Goal: Task Accomplishment & Management: Manage account settings

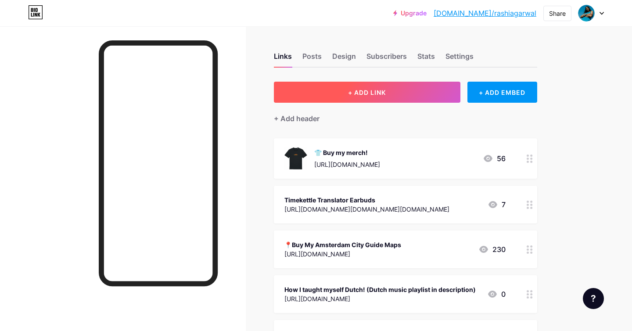
click at [377, 94] on span "+ ADD LINK" at bounding box center [367, 92] width 38 height 7
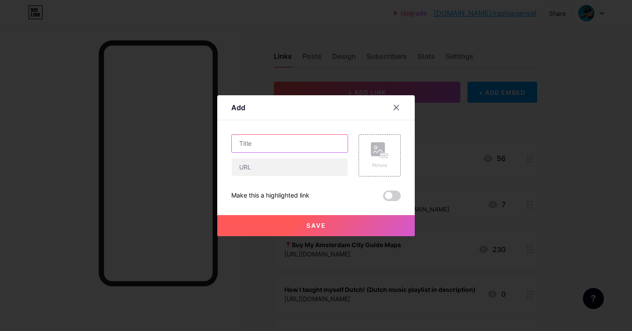
click at [274, 150] on input "text" at bounding box center [290, 144] width 116 height 18
click at [241, 142] on input "Solo Show" at bounding box center [290, 144] width 116 height 18
click at [329, 145] on input "Person of Colour - Solo Show" at bounding box center [290, 144] width 116 height 18
click at [239, 144] on input "Person of Colour - Solo Show" at bounding box center [290, 144] width 116 height 18
click at [339, 142] on input "[DATE] - Person of Colour - Solo Show" at bounding box center [290, 144] width 116 height 18
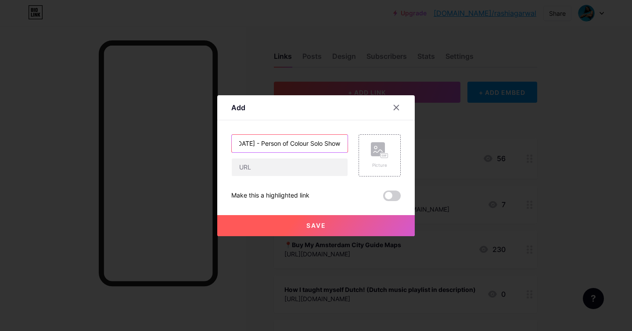
scroll to position [0, 28]
click at [339, 143] on input "[DATE] - Person of Colour Solo Show" at bounding box center [290, 144] width 116 height 18
type input "[DATE] - Person of Colour Solo Show at [GEOGRAPHIC_DATA]"
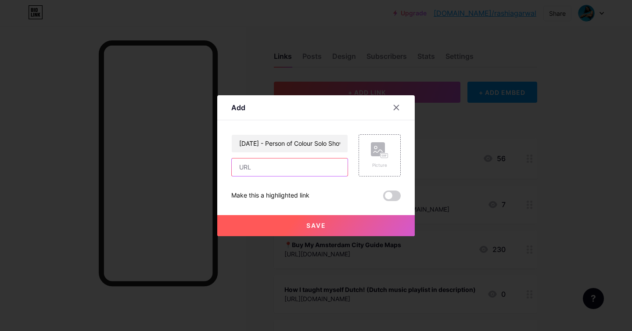
click at [278, 174] on input "text" at bounding box center [290, 168] width 116 height 18
paste input "[URL][DOMAIN_NAME]"
type input "[URL][DOMAIN_NAME]"
click at [331, 224] on button "Save" at bounding box center [316, 225] width 198 height 21
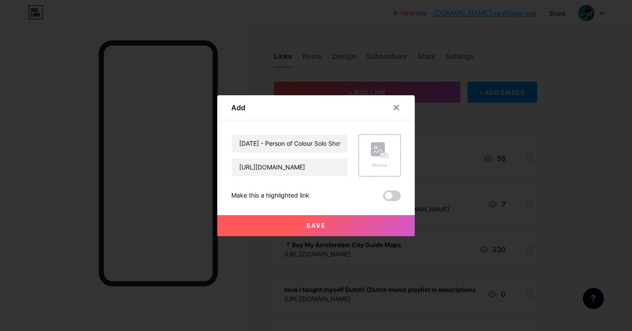
scroll to position [0, 0]
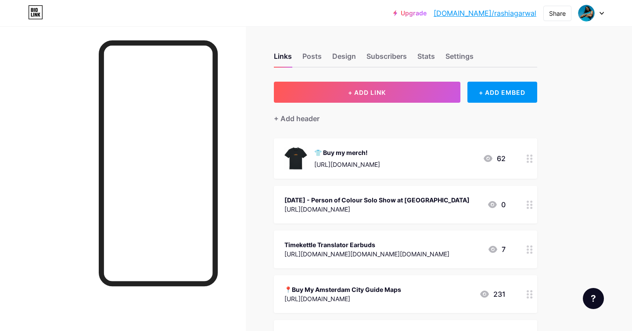
drag, startPoint x: 531, startPoint y: 155, endPoint x: 88, endPoint y: 2, distance: 468.3
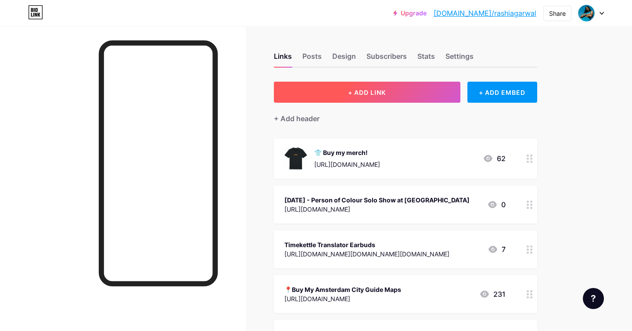
click at [400, 95] on button "+ ADD LINK" at bounding box center [367, 92] width 187 height 21
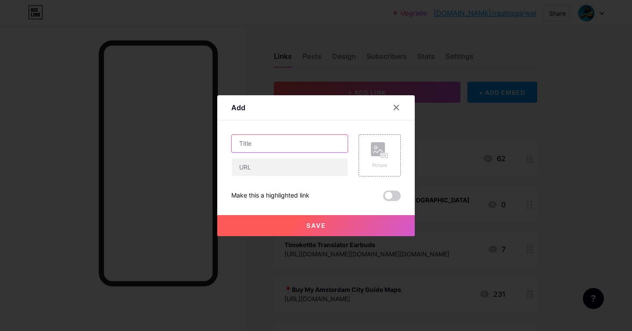
click at [292, 151] on input "text" at bounding box center [290, 144] width 116 height 18
click at [245, 139] on input "Lost but Laughing Comedy Show [GEOGRAPHIC_DATA]" at bounding box center [290, 144] width 116 height 18
click at [252, 145] on input "Lost but Laughing Comedy Show [GEOGRAPHIC_DATA]" at bounding box center [290, 144] width 116 height 18
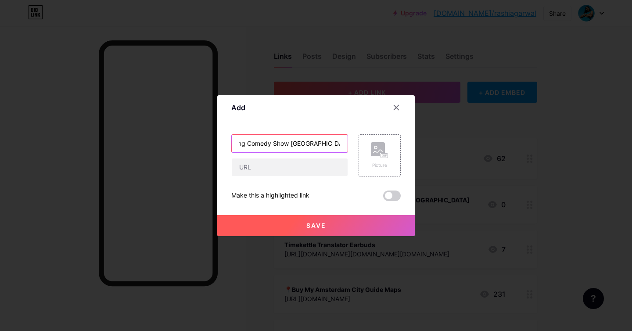
click at [309, 144] on input "[DATE] - Lost but Laughing Comedy Show [GEOGRAPHIC_DATA]" at bounding box center [290, 144] width 116 height 18
type input "[DATE] - Lost but Laughing Comedy Show in [GEOGRAPHIC_DATA]"
click at [295, 166] on input "text" at bounding box center [290, 168] width 116 height 18
paste input "[URL][DOMAIN_NAME]"
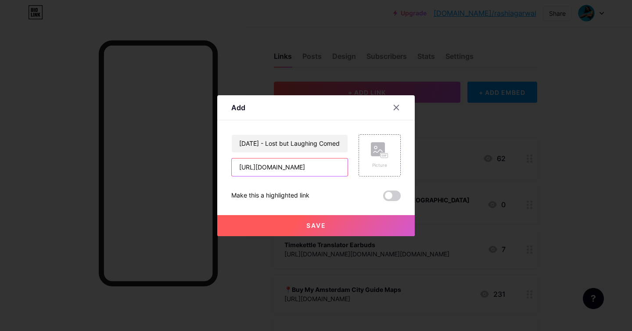
scroll to position [0, 247]
type input "[URL][DOMAIN_NAME]"
click at [354, 222] on button "Save" at bounding box center [316, 225] width 198 height 21
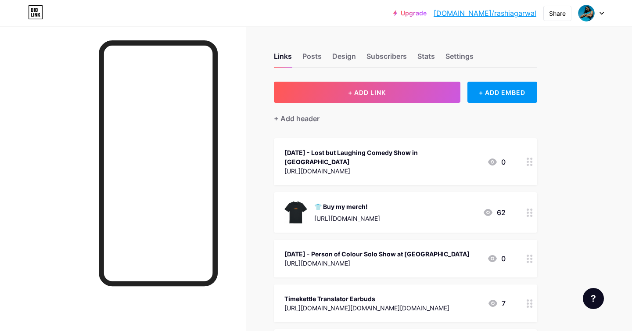
click at [527, 158] on circle at bounding box center [528, 159] width 2 height 2
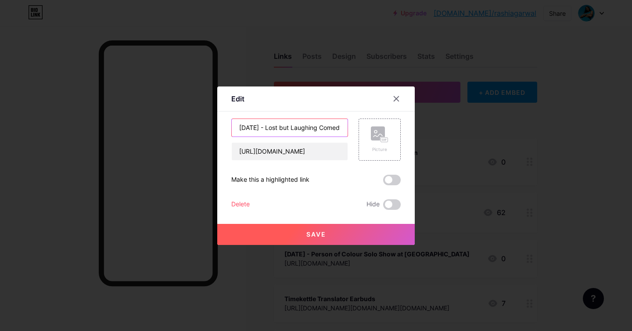
click at [242, 123] on input "[DATE] - Lost but Laughing Comedy Show in [GEOGRAPHIC_DATA]" at bounding box center [290, 128] width 116 height 18
paste input "🎤"
type input "🎤 [DATE] - Lost but Laughing Comedy Show in [GEOGRAPHIC_DATA]"
click at [312, 236] on span "Save" at bounding box center [317, 234] width 20 height 7
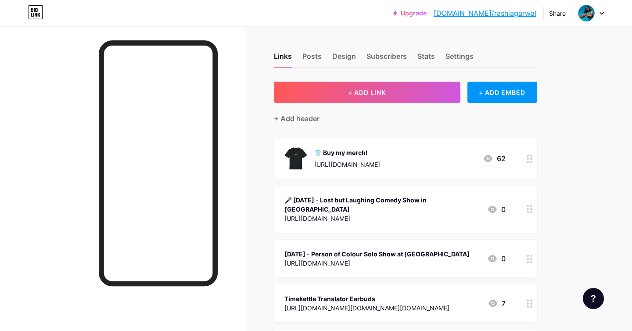
click at [346, 259] on div "[URL][DOMAIN_NAME]" at bounding box center [377, 263] width 185 height 9
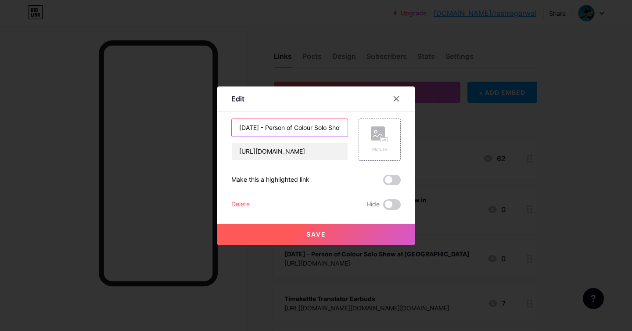
click at [237, 126] on input "[DATE] - Person of Colour Solo Show at [GEOGRAPHIC_DATA]" at bounding box center [290, 128] width 116 height 18
paste input "🎤"
type input "🎤 [DATE] - Person of Colour Solo Show at [GEOGRAPHIC_DATA]"
click at [296, 236] on button "Save" at bounding box center [316, 234] width 198 height 21
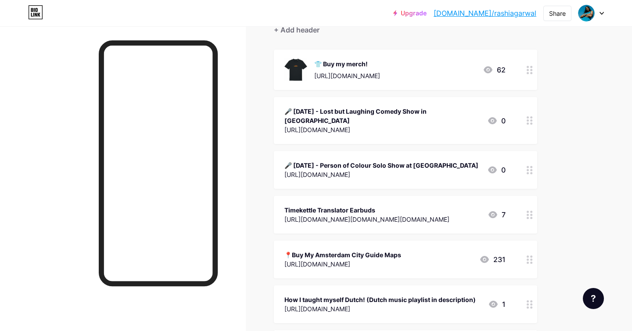
scroll to position [94, 0]
